Goal: Check status: Check status

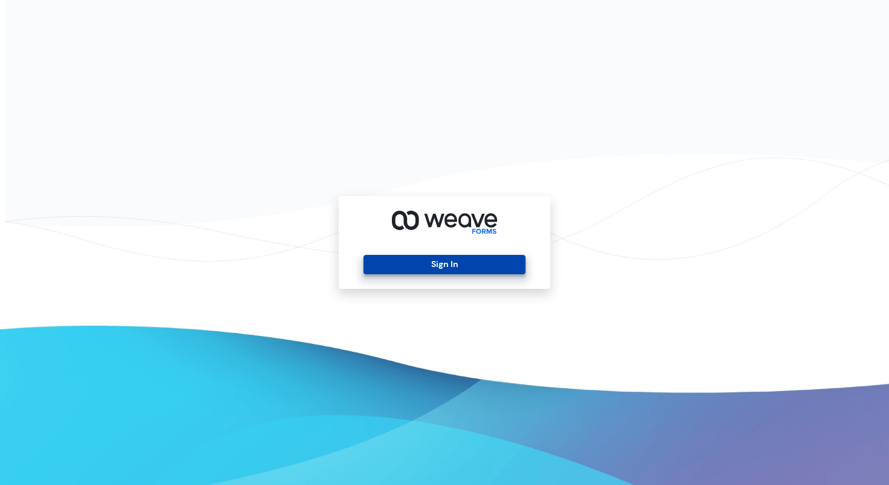
click at [426, 265] on button "Sign In" at bounding box center [445, 264] width 162 height 19
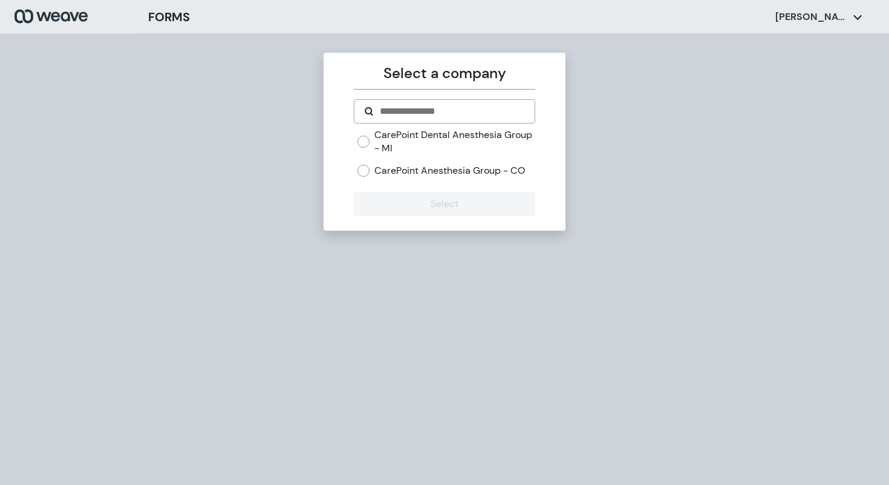
click at [393, 150] on label "CarePoint Dental Anesthesia Group - MI" at bounding box center [455, 141] width 160 height 26
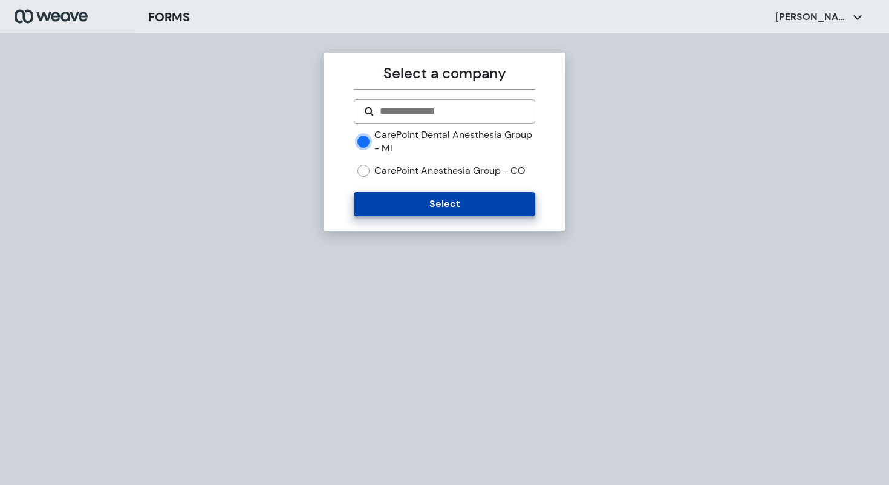
click at [401, 205] on button "Select" at bounding box center [444, 204] width 181 height 24
